Goal: Entertainment & Leisure: Consume media (video, audio)

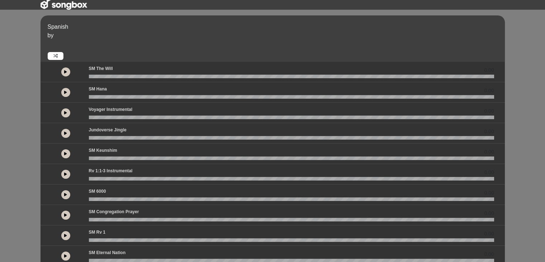
click at [67, 71] on button at bounding box center [65, 71] width 9 height 9
click at [66, 71] on icon at bounding box center [66, 72] width 2 height 4
click at [65, 72] on icon at bounding box center [65, 72] width 3 height 4
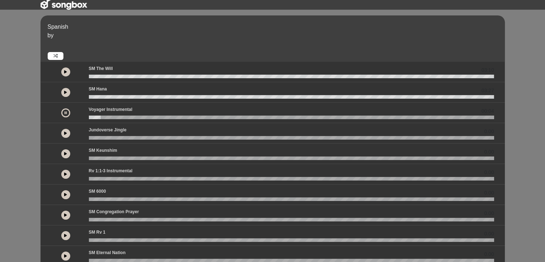
click at [81, 113] on div at bounding box center [66, 112] width 38 height 13
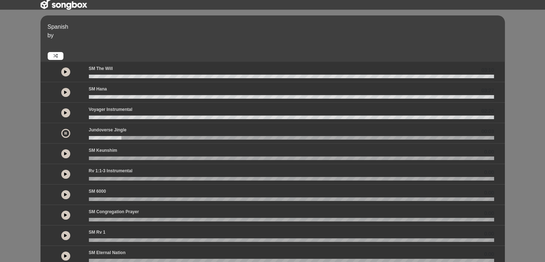
click at [65, 152] on icon at bounding box center [65, 154] width 3 height 4
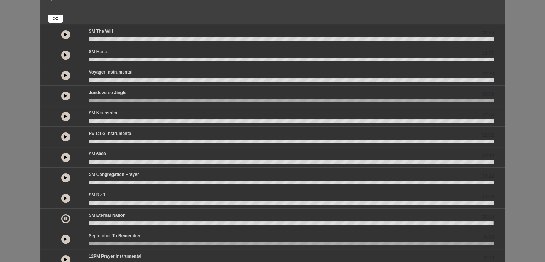
scroll to position [151, 0]
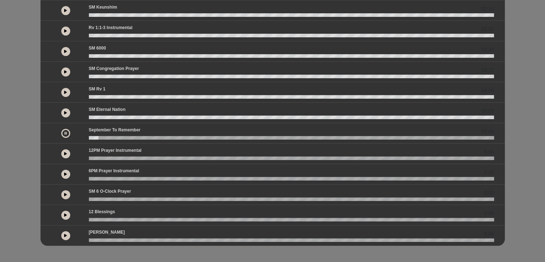
click at [66, 254] on div "Spanish by 03:10" at bounding box center [272, 56] width 545 height 414
click at [65, 235] on icon at bounding box center [65, 235] width 3 height 4
click at [65, 235] on icon at bounding box center [66, 235] width 2 height 4
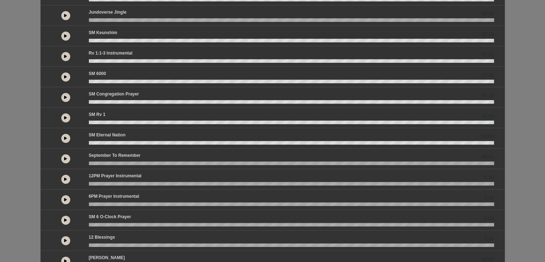
scroll to position [127, 0]
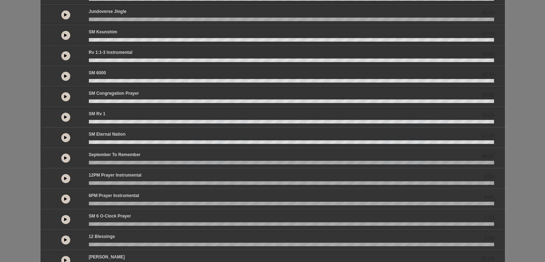
click at [66, 156] on icon at bounding box center [65, 158] width 3 height 4
click at [66, 156] on icon at bounding box center [66, 158] width 2 height 4
click at [66, 177] on icon at bounding box center [65, 178] width 3 height 4
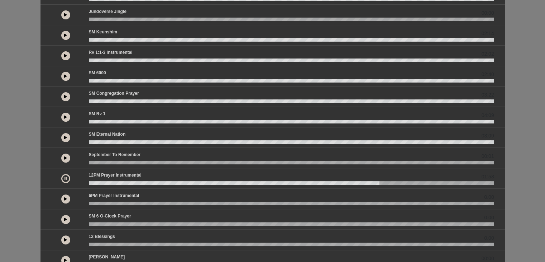
click at [66, 177] on icon at bounding box center [66, 178] width 2 height 4
click at [67, 174] on button at bounding box center [65, 178] width 9 height 9
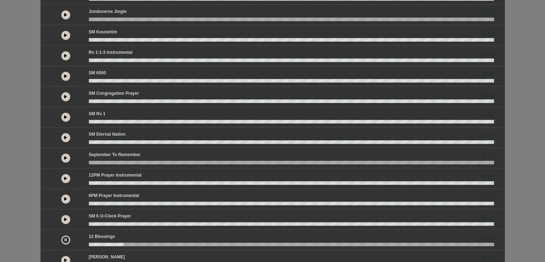
click at [69, 259] on button at bounding box center [65, 260] width 9 height 9
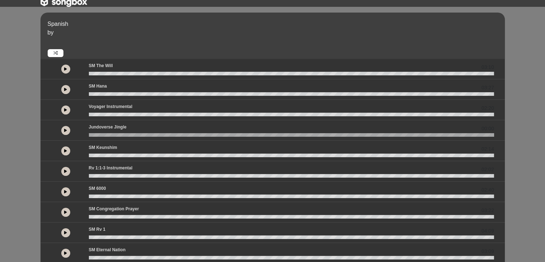
scroll to position [11, 0]
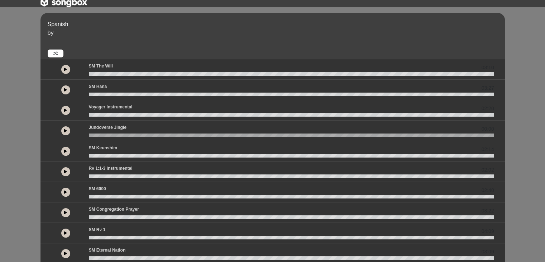
click at [64, 152] on icon at bounding box center [65, 151] width 3 height 4
click at [63, 231] on button at bounding box center [65, 232] width 9 height 9
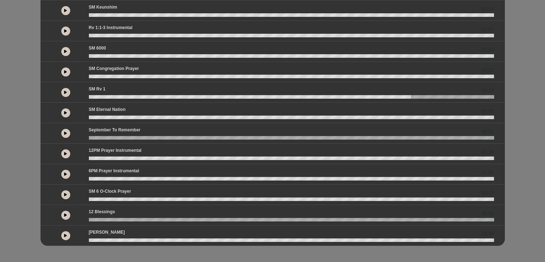
scroll to position [151, 0]
